Goal: Find specific page/section: Find specific page/section

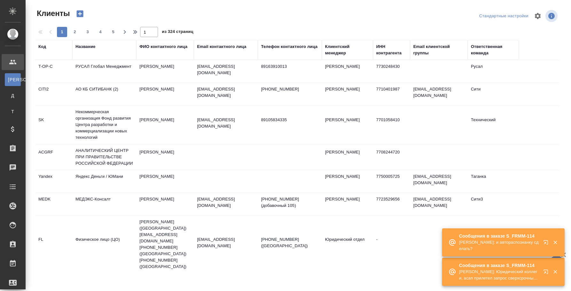
select select "RU"
click at [537, 275] on p "[PERSON_NAME]: Юридический коллеги, асап прилетел запрос сверхсрочный с готовно…" at bounding box center [499, 275] width 80 height 13
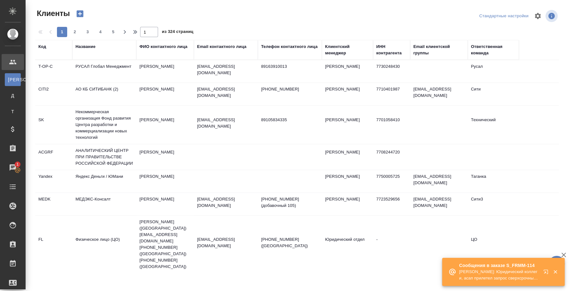
click at [546, 270] on icon "button" at bounding box center [547, 273] width 8 height 8
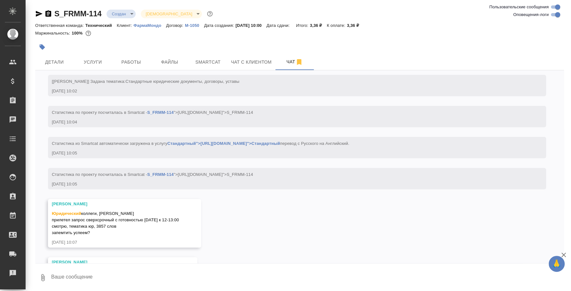
scroll to position [138, 0]
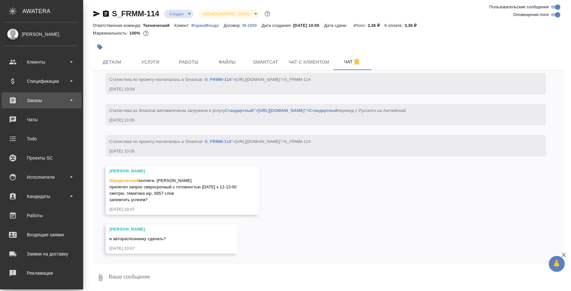
click at [27, 98] on div "Заказы" at bounding box center [42, 101] width 74 height 10
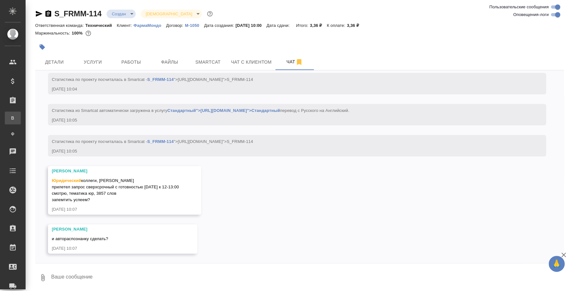
click at [10, 118] on div "Все заказы" at bounding box center [5, 118] width 10 height 6
